Goal: Find specific page/section: Find specific page/section

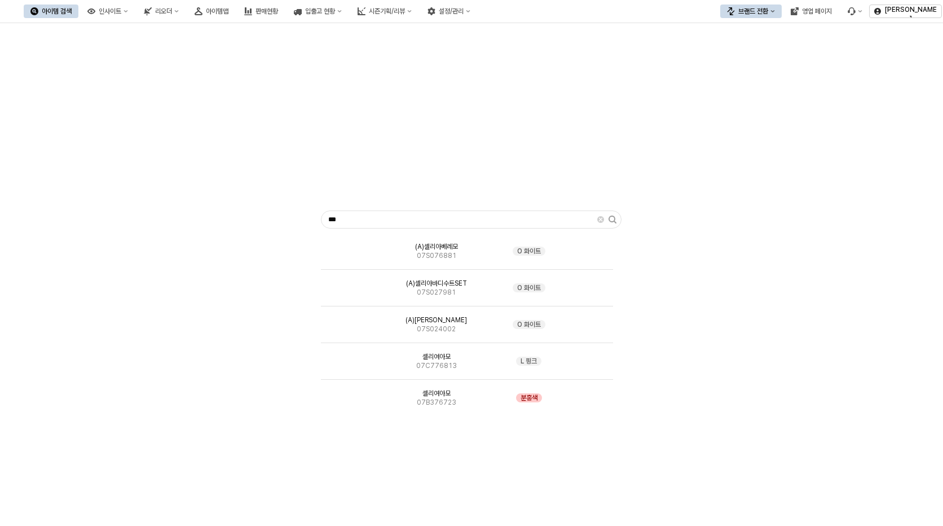
click at [727, 371] on div "*** (A)셀리아베레모 07S076881 O 화이트 (A)셀리아바디수트SET 07S027981 O 화이트 (A)셀리아 드레스 07S02400…" at bounding box center [472, 217] width 930 height 379
click at [788, 173] on div "*** (A)셀리아베레모 07S076881 O 화이트 (A)셀리아바디수트SET 07S027981 O 화이트 (A)셀리아 드레스 07S02400…" at bounding box center [472, 217] width 930 height 379
click at [871, 438] on div "*** (A)셀리아베레모 07S076881 O 화이트 (A)셀리아바디수트SET 07S027981 O 화이트 (A)셀리아 드레스 07S02400…" at bounding box center [471, 234] width 943 height 422
click at [855, 156] on div "*** (A)셀리아베레모 07S076881 O 화이트 (A)셀리아바디수트SET 07S027981 O 화이트 (A)셀리아 드레스 07S02400…" at bounding box center [472, 217] width 930 height 379
